Goal: Navigation & Orientation: Find specific page/section

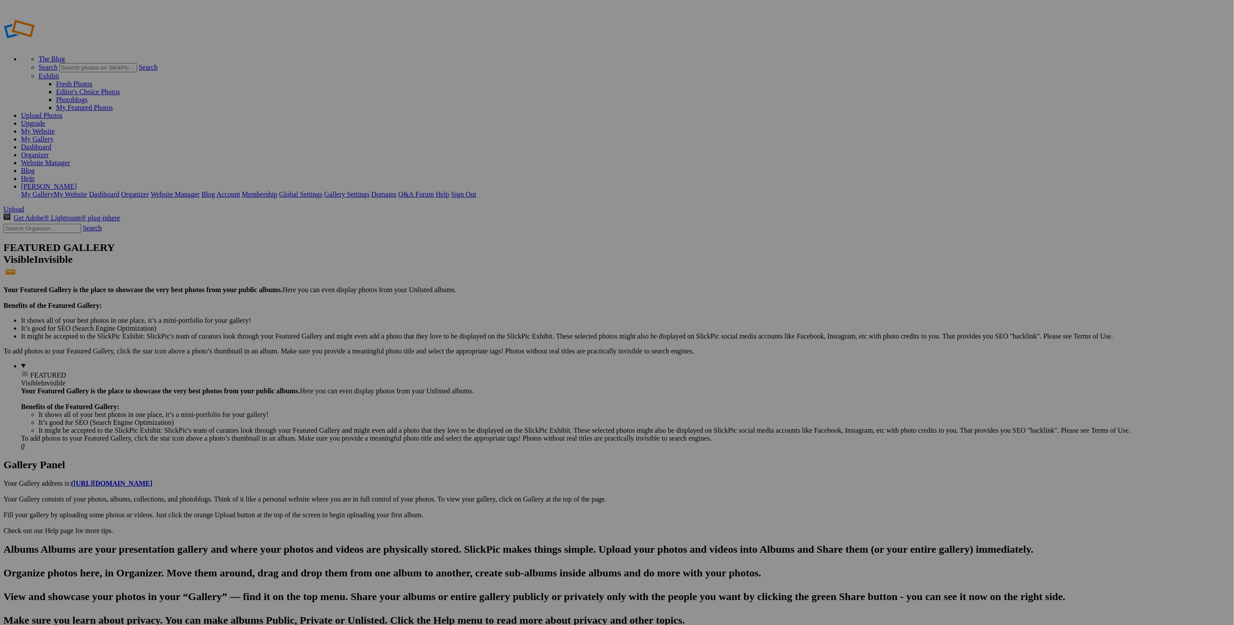
drag, startPoint x: 304, startPoint y: 136, endPoint x: 627, endPoint y: 205, distance: 329.9
drag, startPoint x: 330, startPoint y: 131, endPoint x: 469, endPoint y: 444, distance: 342.0
drag, startPoint x: 226, startPoint y: 127, endPoint x: 924, endPoint y: 441, distance: 765.6
